Goal: Information Seeking & Learning: Learn about a topic

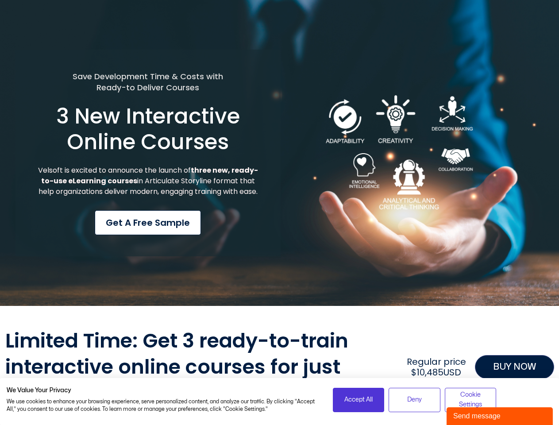
click at [279, 212] on div "Save Development Time & Costs with Ready-to Deliver Courses 3 New Interactive O…" at bounding box center [147, 153] width 265 height 207
click at [358, 400] on span "Accept All" at bounding box center [358, 400] width 28 height 10
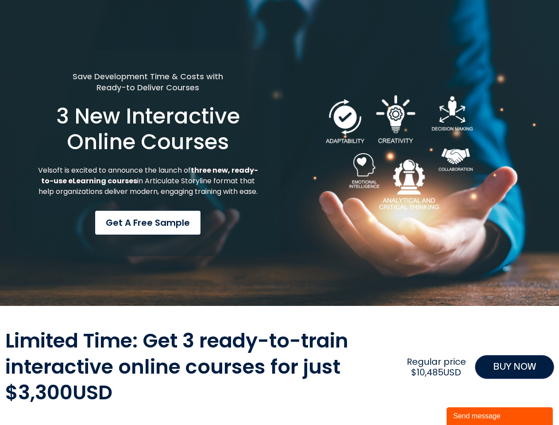
click at [470, 400] on div "Limited Time: Get 3 ready-to-train interactive online courses for just $3,300US…" at bounding box center [279, 367] width 549 height 78
click at [500, 416] on div "Send message" at bounding box center [499, 416] width 93 height 11
